Goal: Task Accomplishment & Management: Complete application form

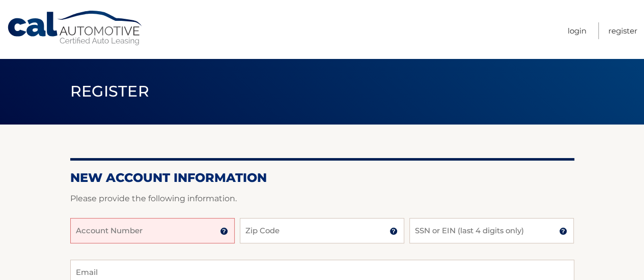
scroll to position [169, 0]
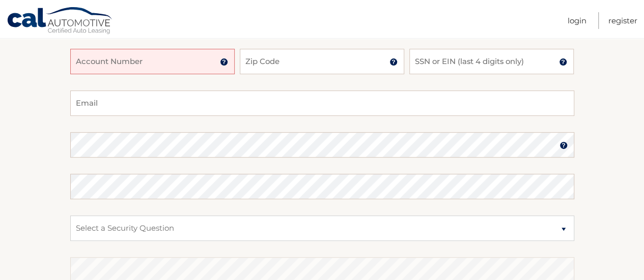
click at [89, 66] on input "Account Number" at bounding box center [152, 61] width 164 height 25
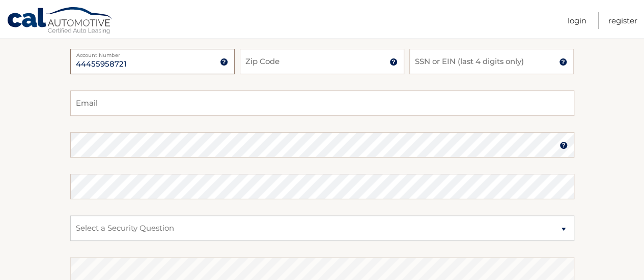
type input "44455958721"
type input "07030"
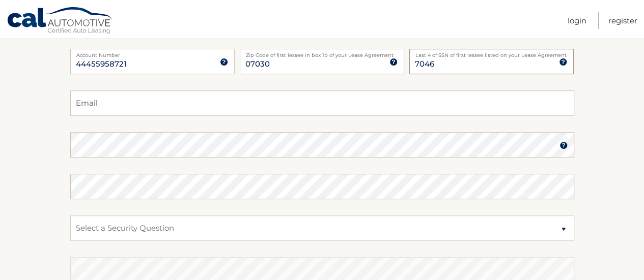
type input "7046"
type input "sspelfogel@gmail.com"
drag, startPoint x: 109, startPoint y: 220, endPoint x: 116, endPoint y: 220, distance: 7.1
click at [111, 220] on select "Select a Security Question What was the name of your elementary school? What is…" at bounding box center [322, 228] width 504 height 25
select select "2"
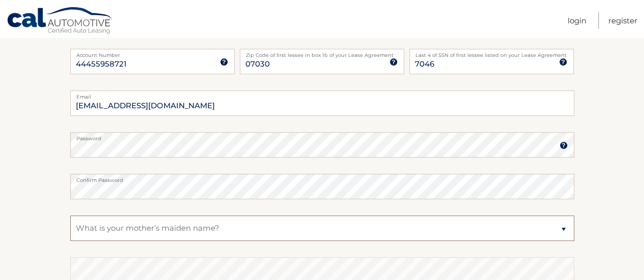
click at [70, 216] on select "Select a Security Question What was the name of your elementary school? What is…" at bounding box center [322, 228] width 504 height 25
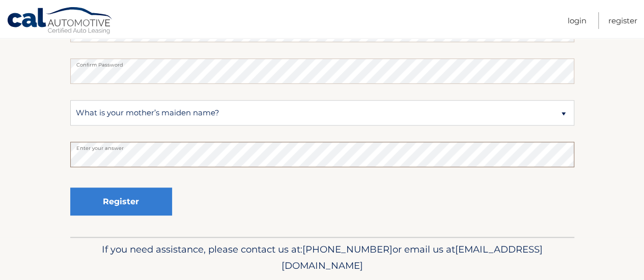
scroll to position [287, 0]
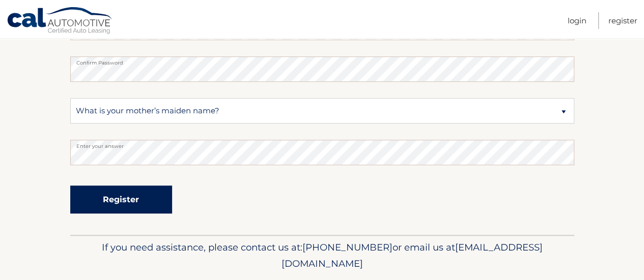
click at [151, 206] on button "Register" at bounding box center [121, 200] width 102 height 28
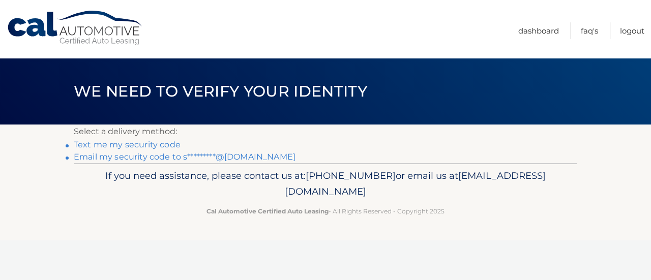
click at [135, 142] on link "Text me my security code" at bounding box center [127, 145] width 107 height 10
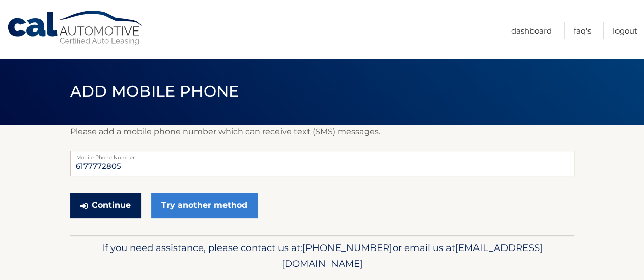
click at [123, 204] on button "Continue" at bounding box center [105, 205] width 71 height 25
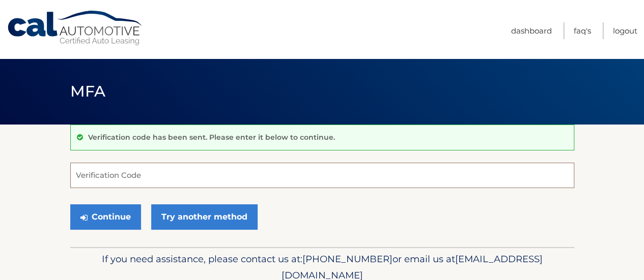
click at [128, 176] on input "Verification Code" at bounding box center [322, 175] width 504 height 25
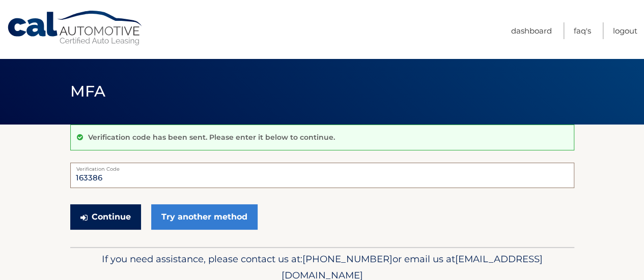
type input "163386"
click at [129, 207] on button "Continue" at bounding box center [105, 217] width 71 height 25
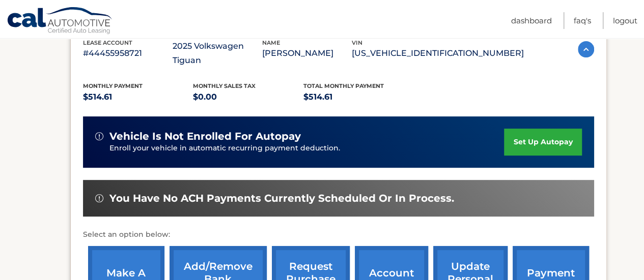
scroll to position [193, 0]
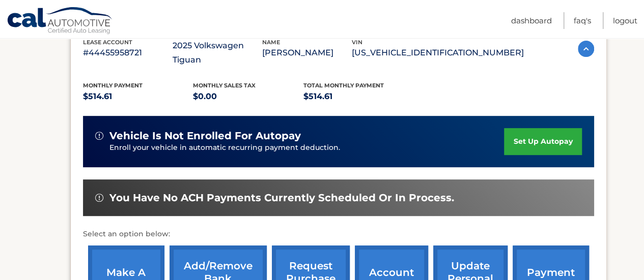
click at [565, 128] on link "set up autopay" at bounding box center [542, 141] width 77 height 27
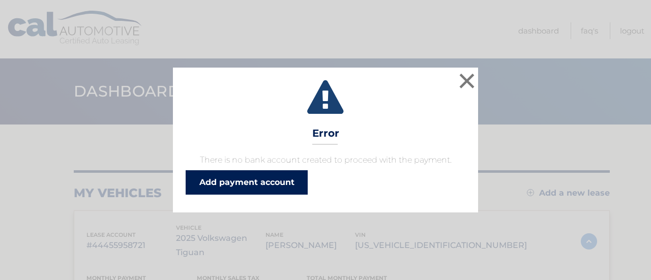
click at [254, 183] on link "Add payment account" at bounding box center [247, 182] width 122 height 24
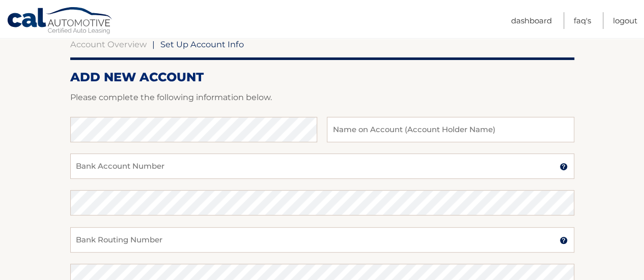
scroll to position [114, 0]
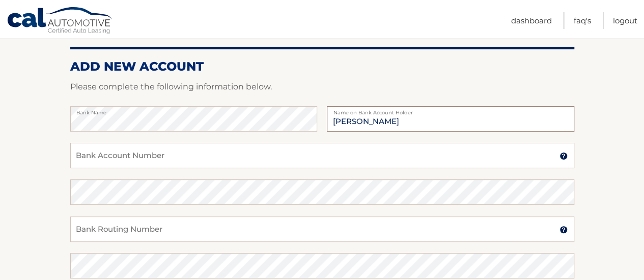
type input "[PERSON_NAME]"
click at [117, 150] on input "Bank Account Number" at bounding box center [322, 155] width 504 height 25
type input "3570138836"
click at [103, 232] on input "Bank Routing Number" at bounding box center [322, 229] width 504 height 25
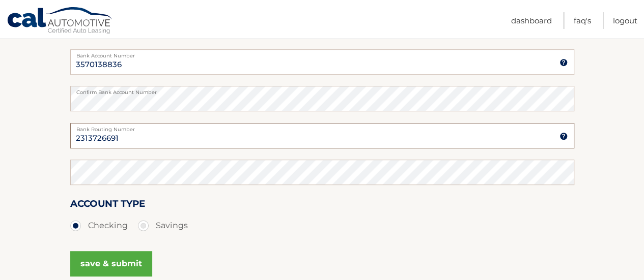
scroll to position [223, 0]
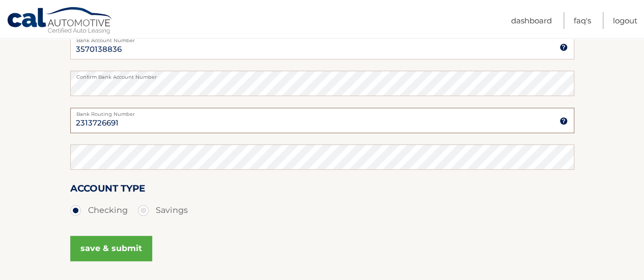
type input "2313726691"
click at [132, 255] on button "save & submit" at bounding box center [111, 248] width 82 height 25
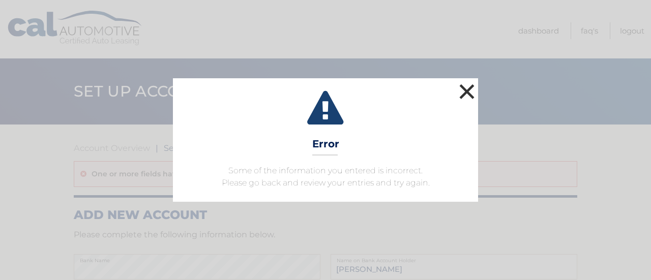
click at [467, 88] on button "×" at bounding box center [467, 91] width 20 height 20
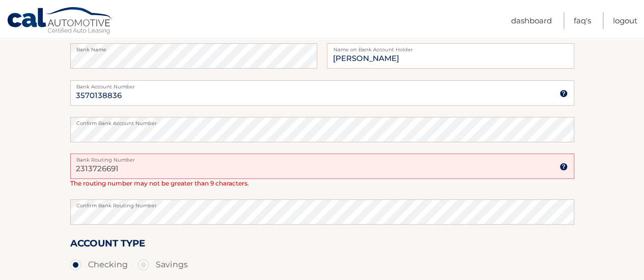
scroll to position [225, 0]
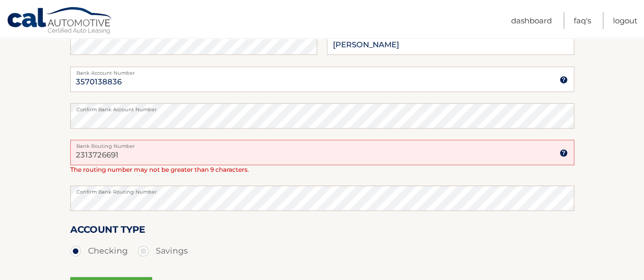
click at [92, 156] on input "2313726691" at bounding box center [322, 152] width 504 height 25
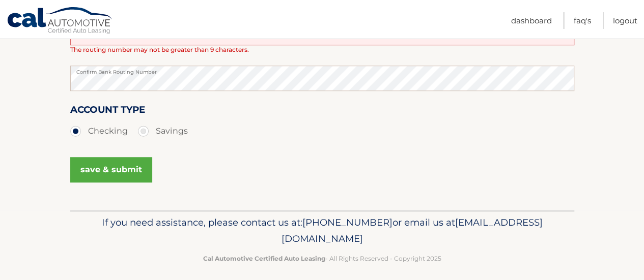
scroll to position [351, 0]
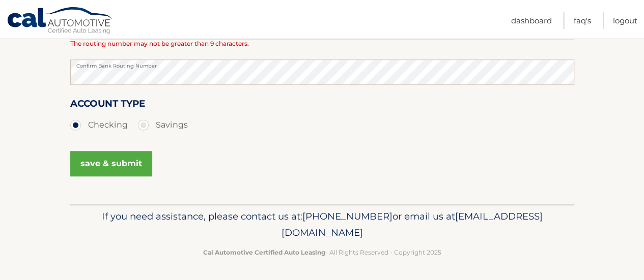
type input "231372691"
click at [92, 151] on button "save & submit" at bounding box center [111, 163] width 82 height 25
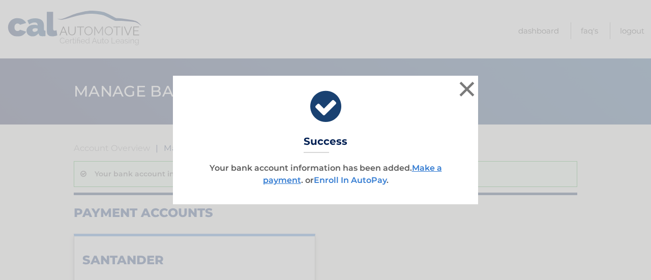
click at [381, 185] on link "Enroll In AutoPay" at bounding box center [350, 181] width 73 height 10
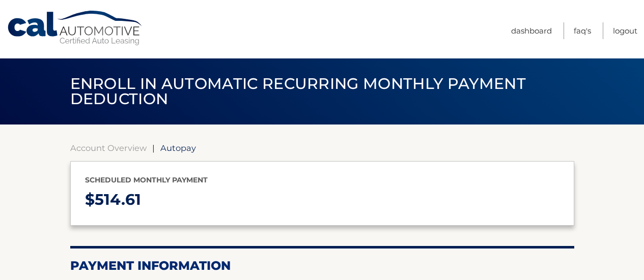
select select "N2M5NzkzMTItODAwZS00ODUwLWJiM2UtMGM2NGE3NmY2NWMy"
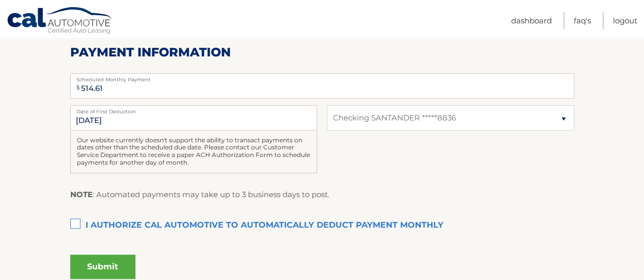
scroll to position [216, 0]
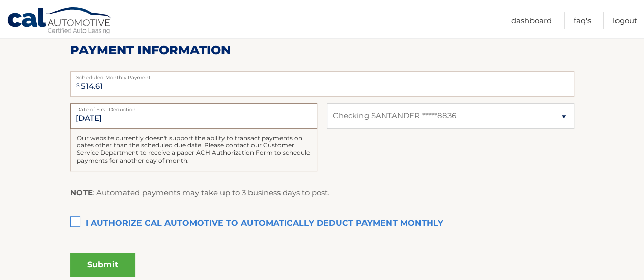
click at [88, 118] on input "9/1/2025" at bounding box center [193, 115] width 247 height 25
click at [52, 139] on section "Account Overview | Autopay Scheduled monthly payment $ 514.61 Payment Informati…" at bounding box center [322, 100] width 644 height 383
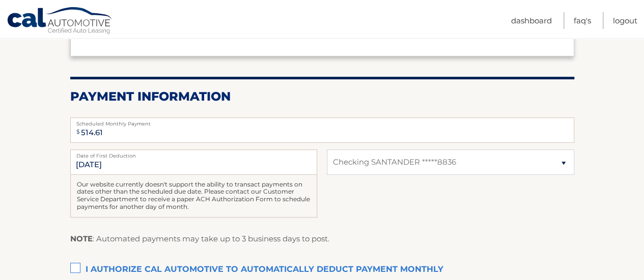
scroll to position [303, 0]
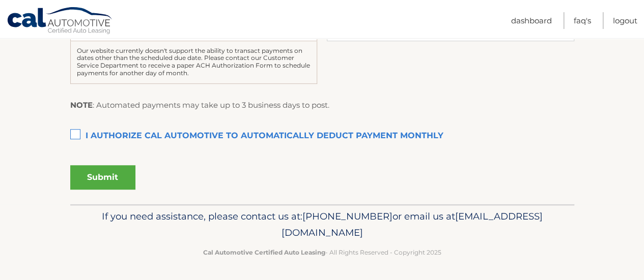
click at [86, 143] on label "I authorize cal automotive to automatically deduct payment monthly This checkbo…" at bounding box center [322, 136] width 504 height 20
click at [0, 0] on input "I authorize cal automotive to automatically deduct payment monthly This checkbo…" at bounding box center [0, 0] width 0 height 0
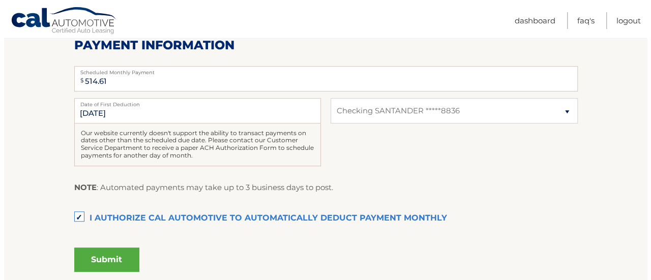
scroll to position [250, 0]
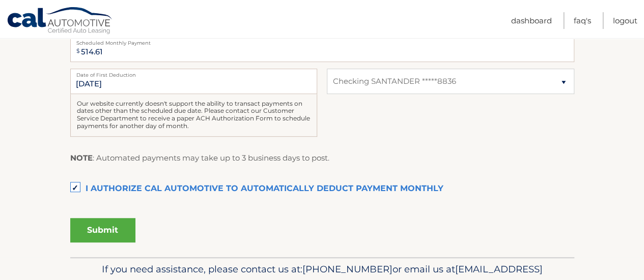
click at [109, 233] on button "Submit" at bounding box center [102, 230] width 65 height 24
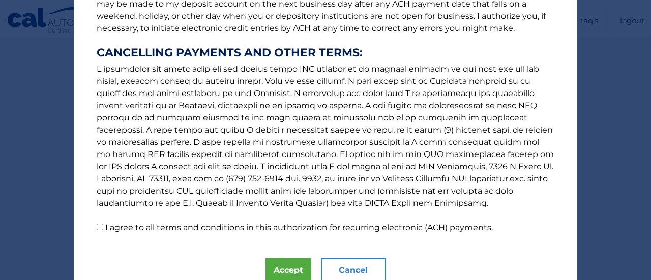
scroll to position [212, 0]
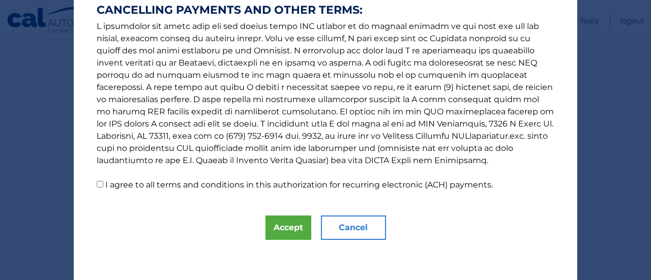
click at [189, 178] on p "The words "I" "me" and "my" mean any identified Customer who signs this Authori…" at bounding box center [325, 0] width 478 height 383
click at [193, 189] on label "I agree to all terms and conditions in this authorization for recurring electro…" at bounding box center [299, 185] width 388 height 10
click at [103, 188] on input "I agree to all terms and conditions in this authorization for recurring electro…" at bounding box center [100, 184] width 7 height 7
checkbox input "true"
click at [283, 227] on button "Accept" at bounding box center [289, 228] width 46 height 24
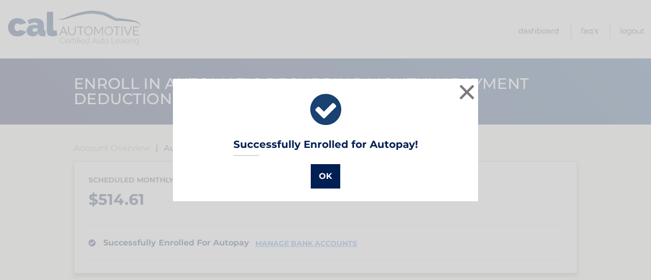
click at [327, 179] on button "OK" at bounding box center [326, 176] width 30 height 24
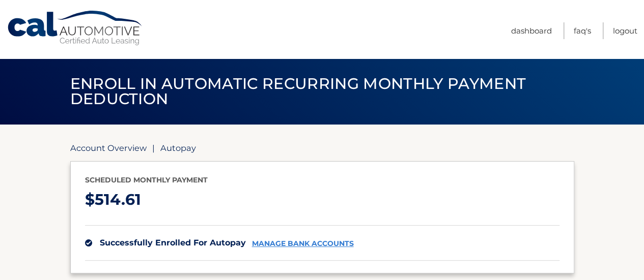
click at [99, 147] on link "Account Overview" at bounding box center [108, 148] width 76 height 10
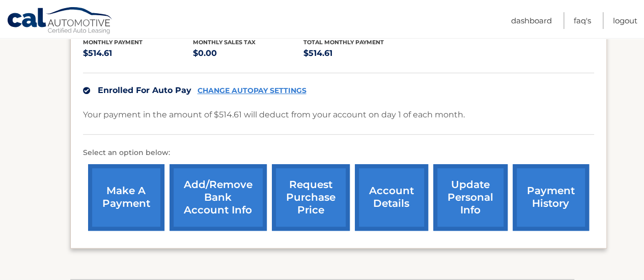
scroll to position [231, 0]
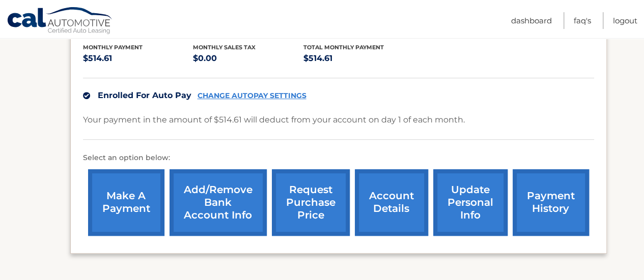
click at [136, 204] on link "make a payment" at bounding box center [126, 202] width 76 height 67
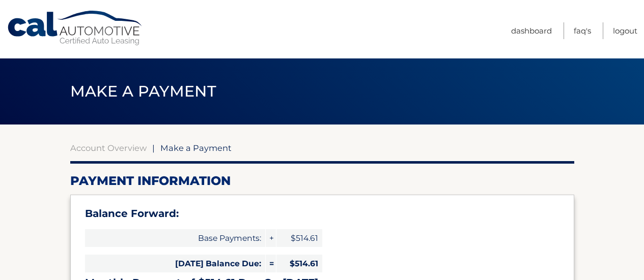
select select "N2M5NzkzMTItODAwZS00ODUwLWJiM2UtMGM2NGE3NmY2NWMy"
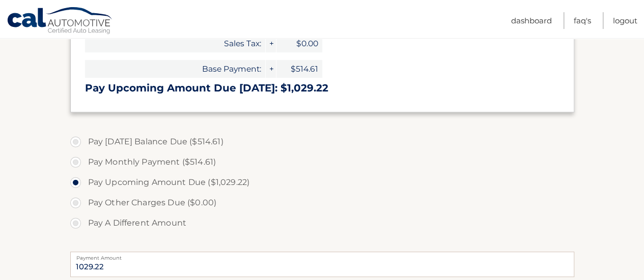
scroll to position [274, 0]
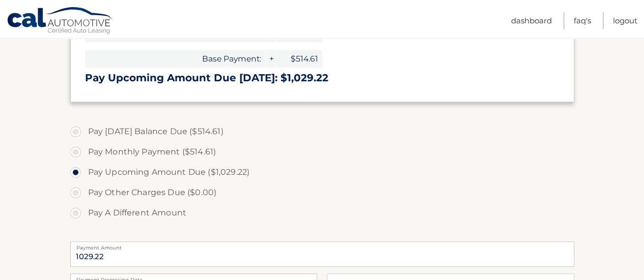
click at [95, 131] on label "Pay [DATE] Balance Due ($514.61)" at bounding box center [322, 132] width 504 height 20
click at [84, 131] on input "Pay Today's Balance Due ($514.61)" at bounding box center [79, 130] width 10 height 16
radio input "true"
type input "514.61"
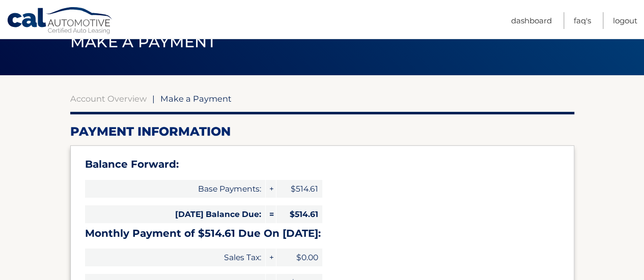
scroll to position [39, 0]
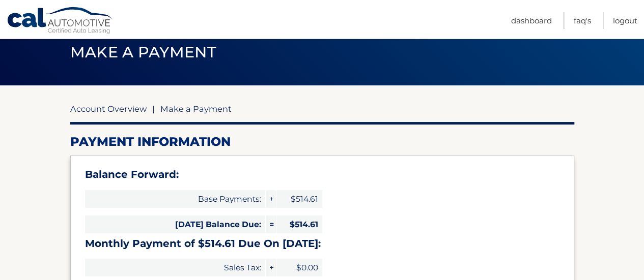
click at [93, 109] on link "Account Overview" at bounding box center [108, 109] width 76 height 10
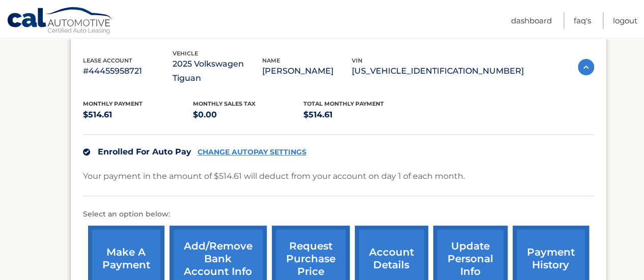
scroll to position [296, 0]
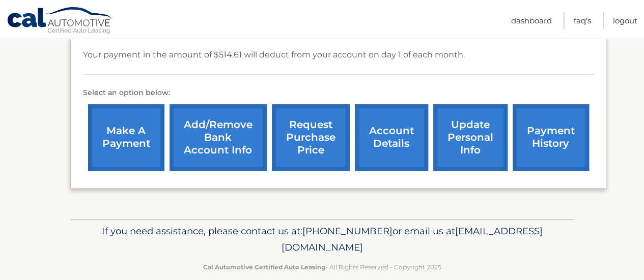
click at [135, 110] on link "make a payment" at bounding box center [126, 137] width 76 height 67
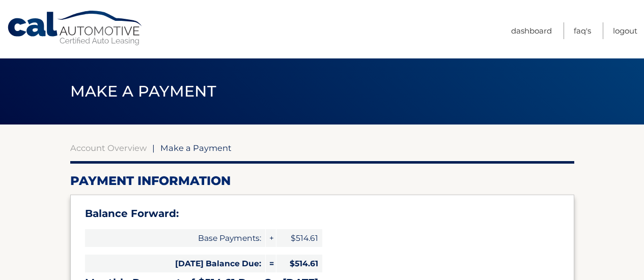
select select "N2M5NzkzMTItODAwZS00ODUwLWJiM2UtMGM2NGE3NmY2NWMy"
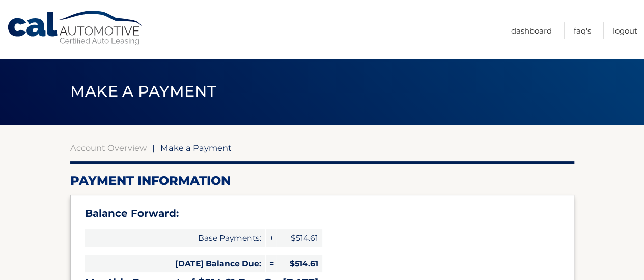
scroll to position [169, 0]
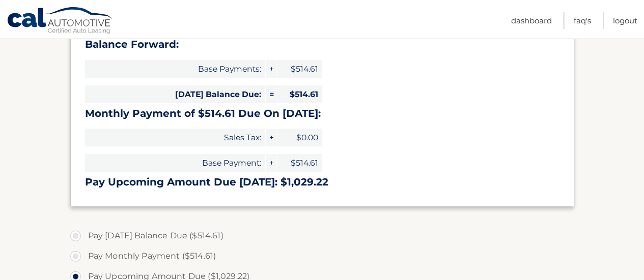
click at [71, 235] on label "Pay [DATE] Balance Due ($514.61)" at bounding box center [322, 236] width 504 height 20
click at [74, 235] on input "Pay [DATE] Balance Due ($514.61)" at bounding box center [79, 234] width 10 height 16
radio input "true"
type input "514.61"
drag, startPoint x: 203, startPoint y: 185, endPoint x: 259, endPoint y: 185, distance: 56.0
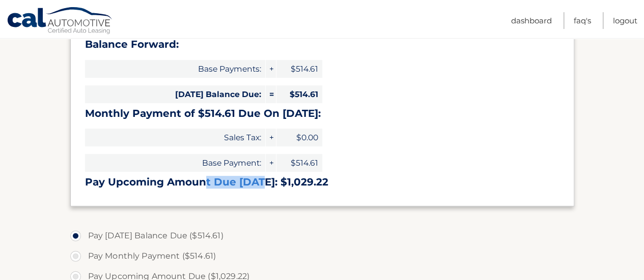
click at [259, 185] on h3 "Pay Upcoming Amount Due [DATE]: $1,029.22" at bounding box center [322, 182] width 474 height 13
click at [295, 185] on h3 "Pay Upcoming Amount Due [DATE]: $1,029.22" at bounding box center [322, 182] width 474 height 13
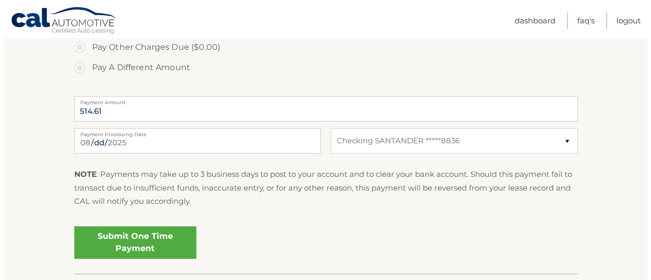
scroll to position [449, 0]
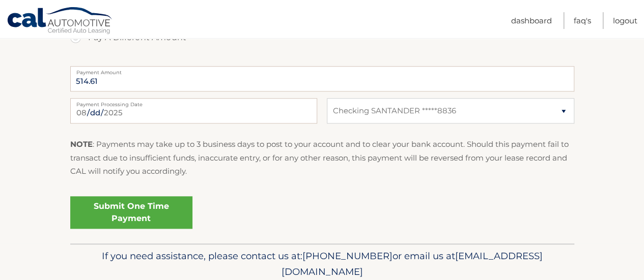
click at [136, 213] on link "Submit One Time Payment" at bounding box center [131, 212] width 122 height 33
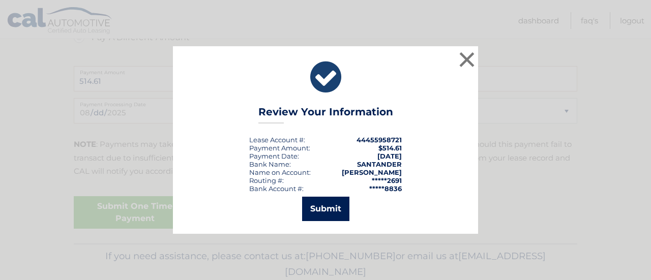
click at [334, 205] on button "Submit" at bounding box center [325, 209] width 47 height 24
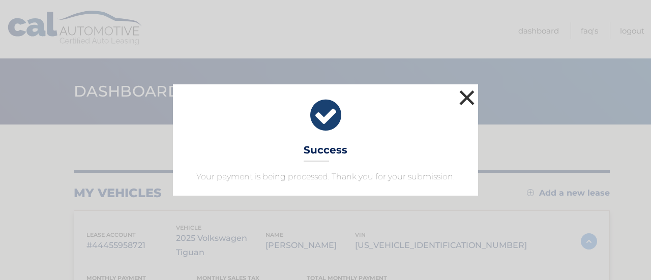
click at [462, 92] on button "×" at bounding box center [467, 98] width 20 height 20
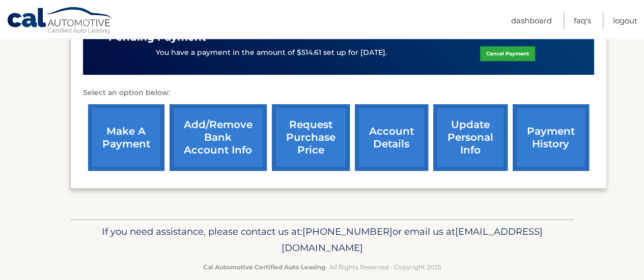
scroll to position [365, 0]
